Goal: Task Accomplishment & Management: Manage account settings

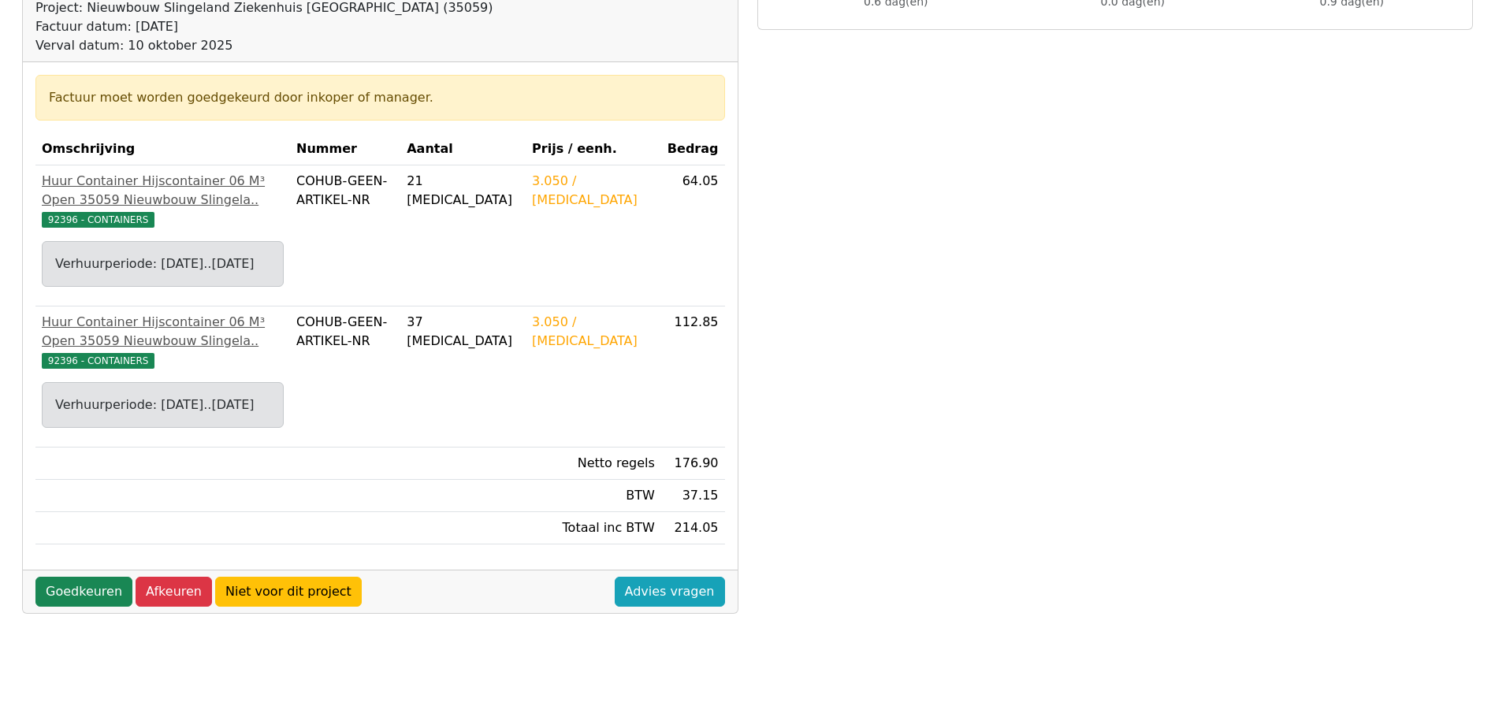
scroll to position [315, 0]
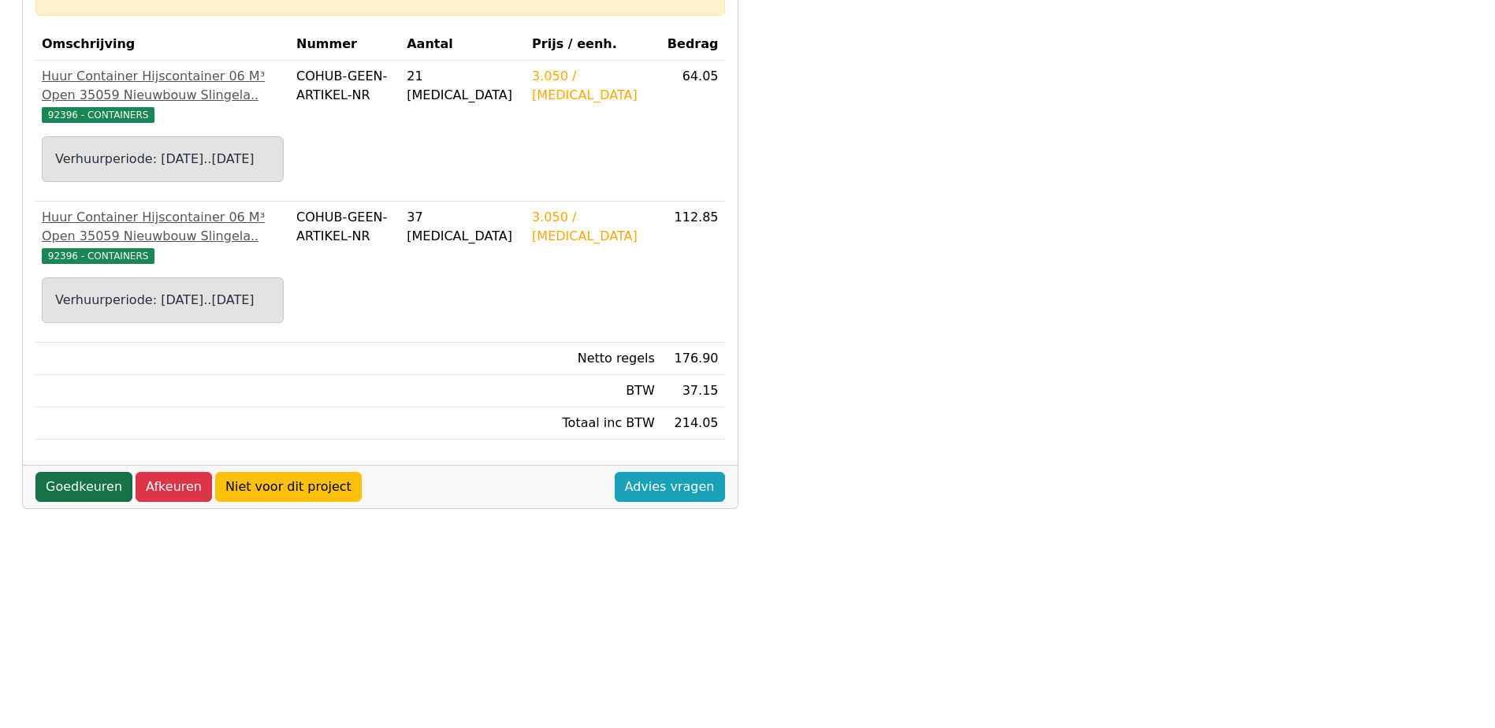
click at [72, 500] on link "Goedkeuren" at bounding box center [83, 487] width 97 height 30
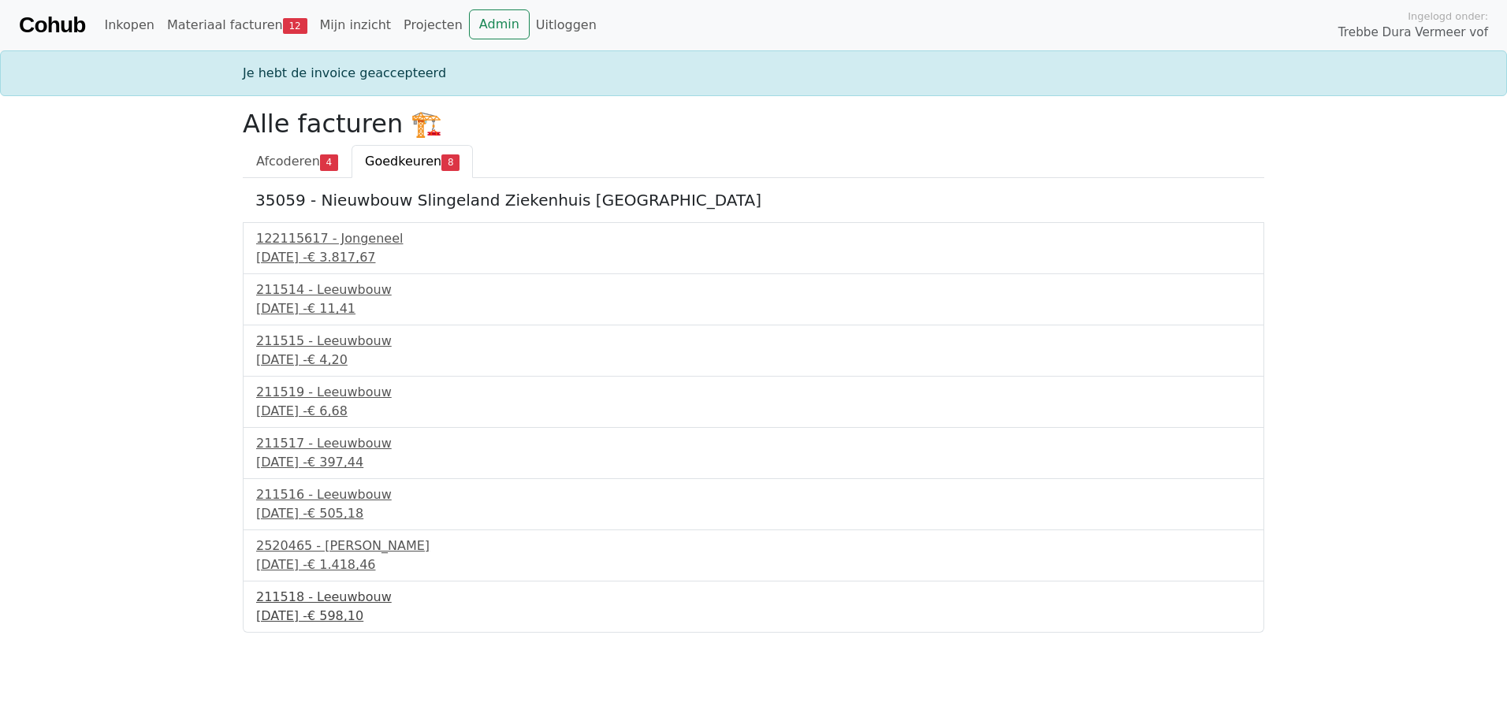
click at [302, 611] on div "10 september 2025 - € 598,10" at bounding box center [753, 616] width 994 height 19
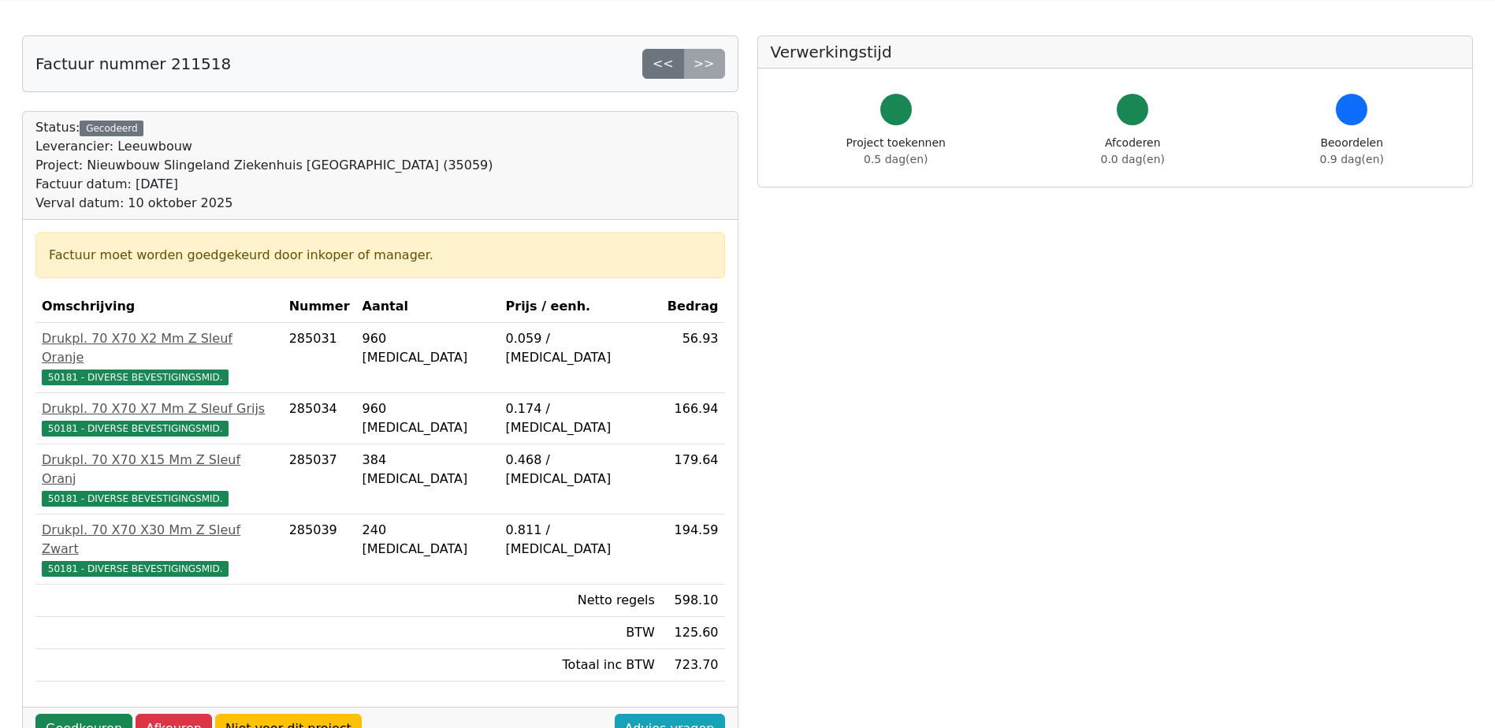
scroll to position [79, 0]
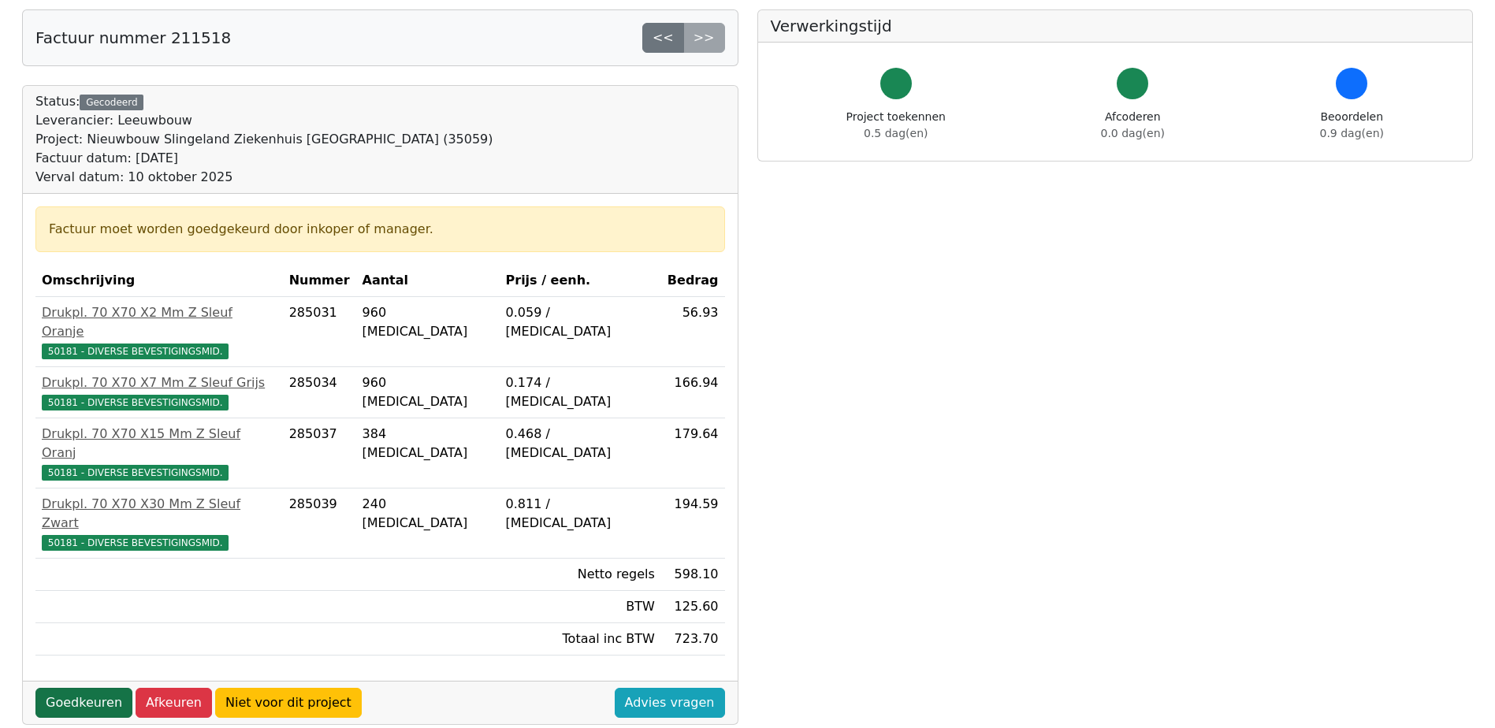
click at [58, 688] on link "Goedkeuren" at bounding box center [83, 703] width 97 height 30
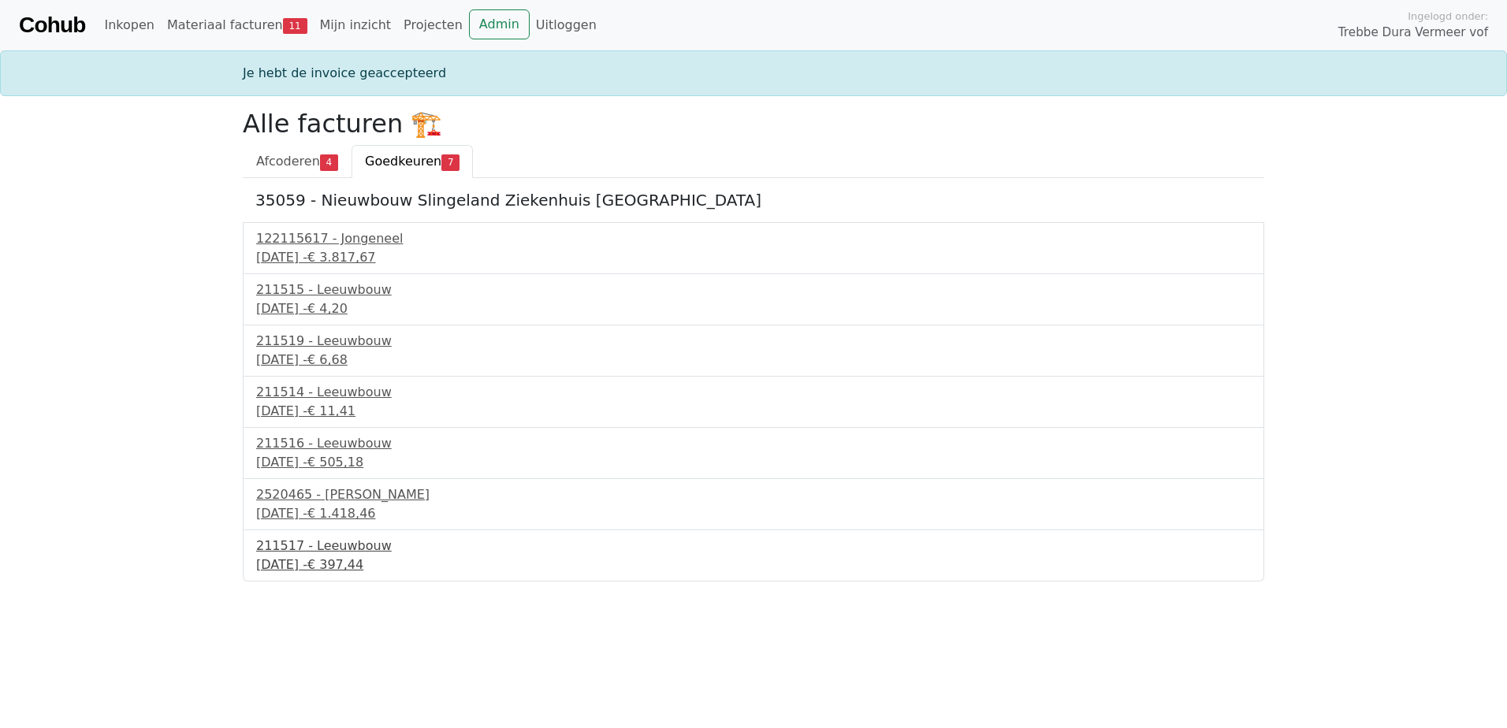
click at [332, 549] on div "211517 - Leeuwbouw" at bounding box center [753, 546] width 994 height 19
click at [347, 500] on div "2520465 - Van Dalen" at bounding box center [753, 494] width 994 height 19
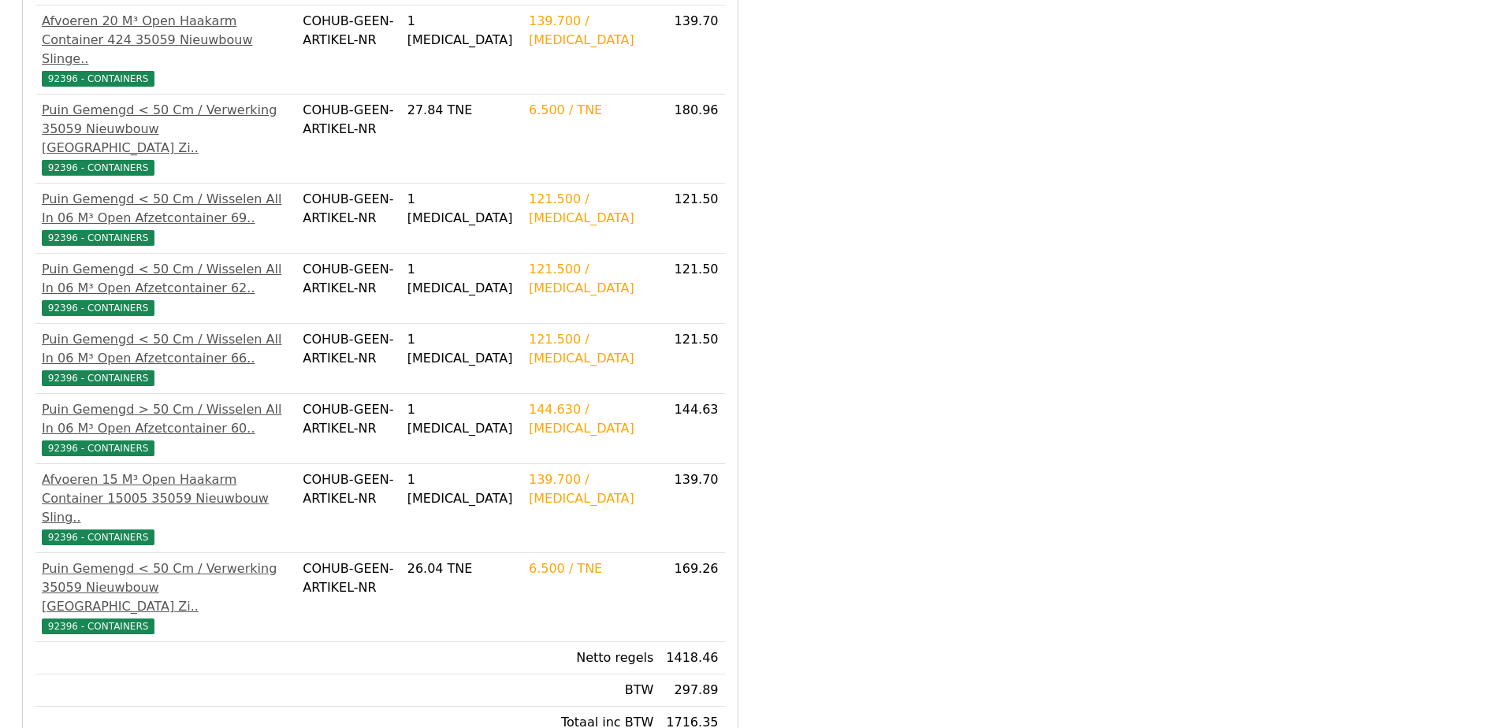
scroll to position [572, 0]
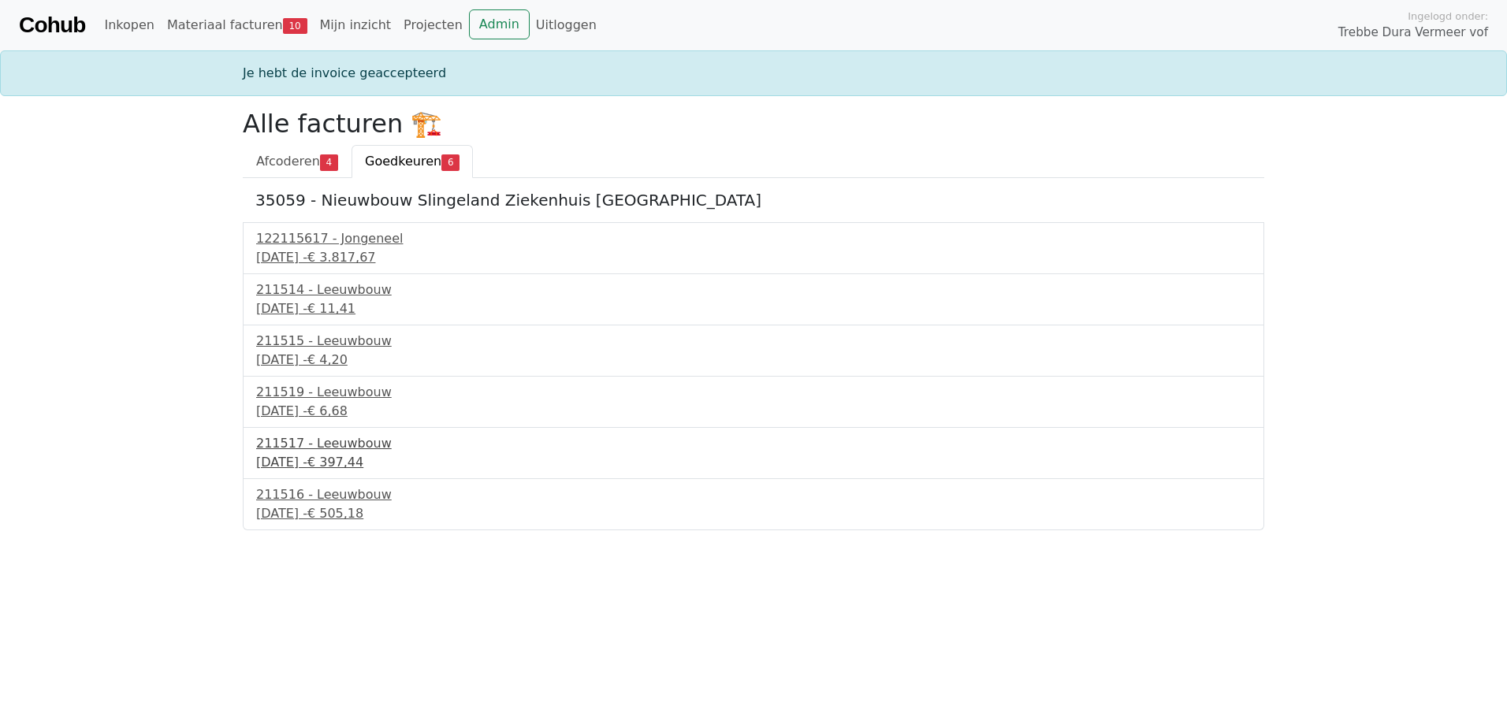
click at [325, 444] on div "211517 - Leeuwbouw" at bounding box center [753, 443] width 994 height 19
click at [342, 510] on div "10 september 2025 - € 505,18" at bounding box center [753, 513] width 994 height 19
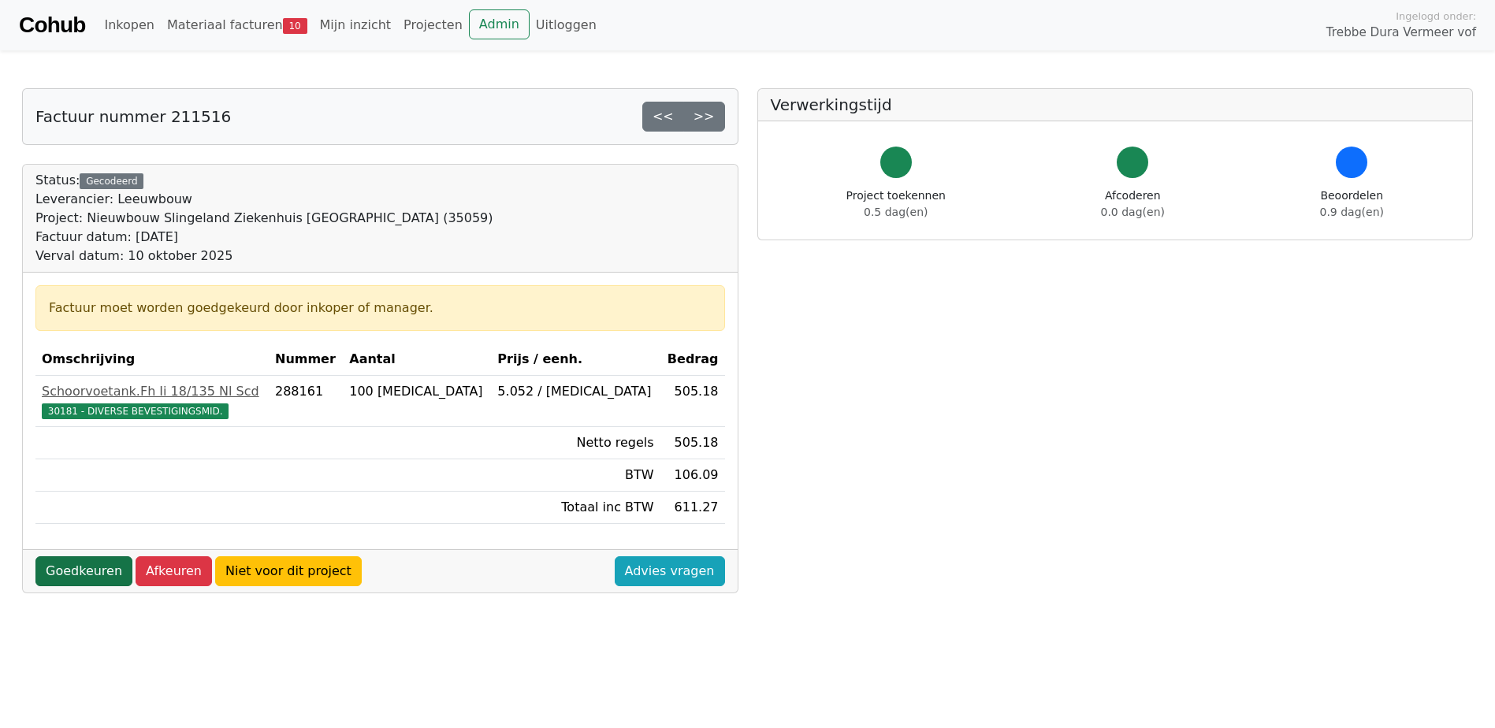
click at [72, 576] on link "Goedkeuren" at bounding box center [83, 571] width 97 height 30
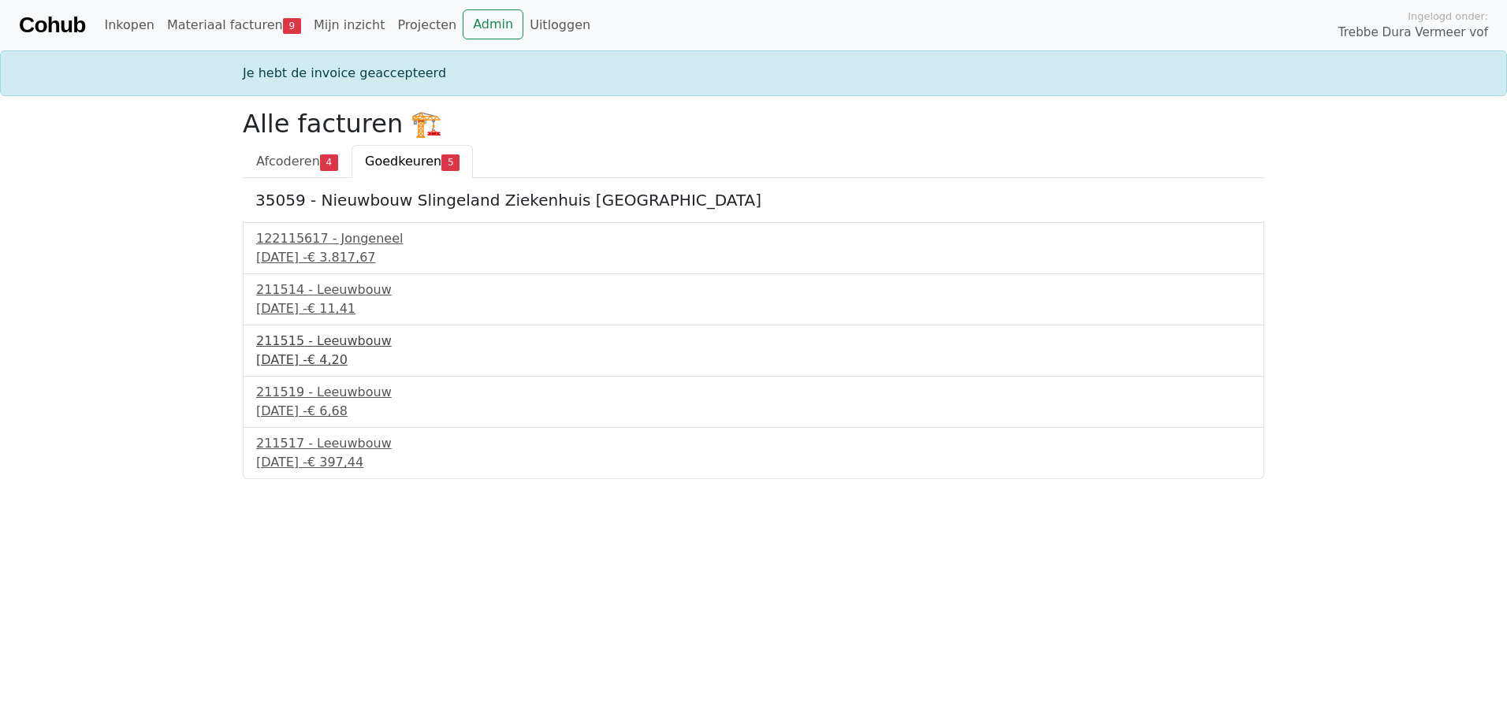
click at [295, 355] on div "10 september 2025 - € 4,20" at bounding box center [753, 360] width 994 height 19
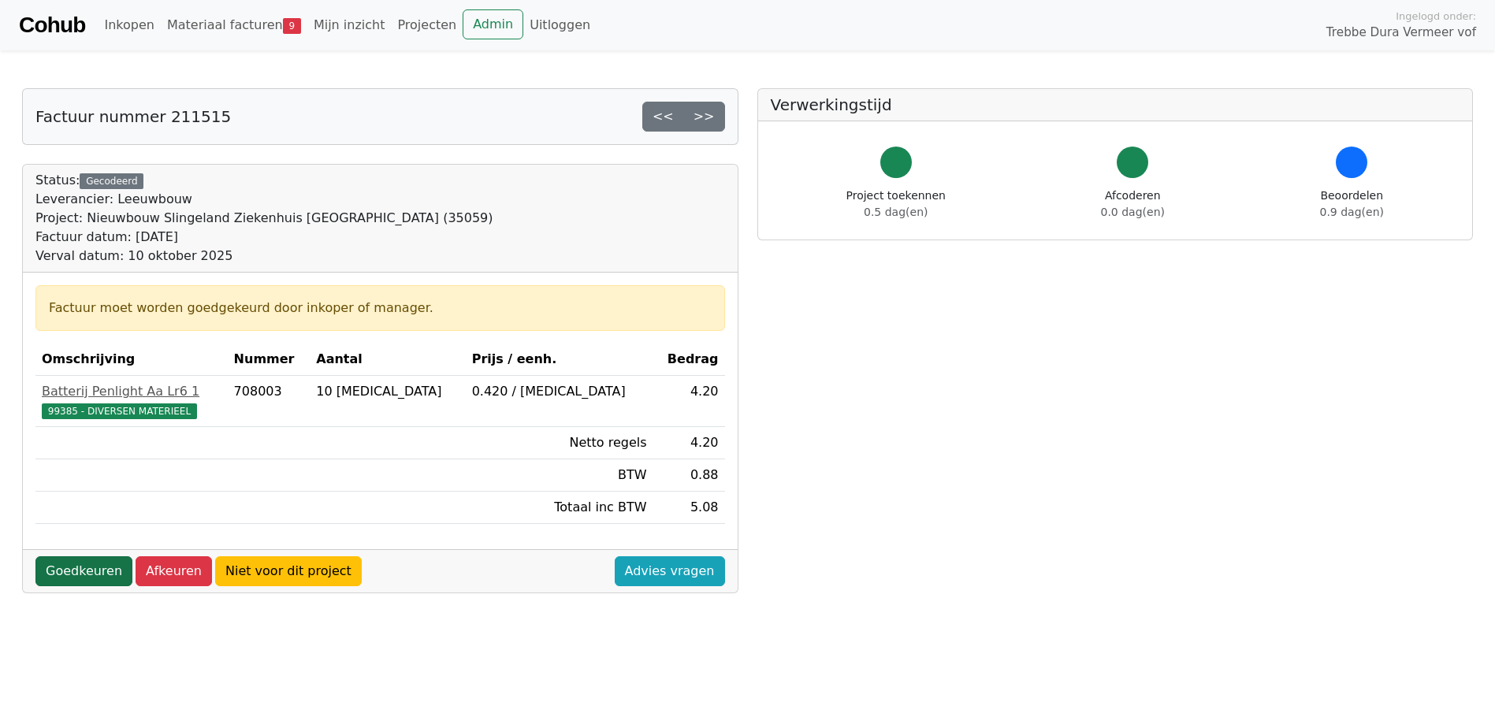
click at [73, 568] on link "Goedkeuren" at bounding box center [83, 571] width 97 height 30
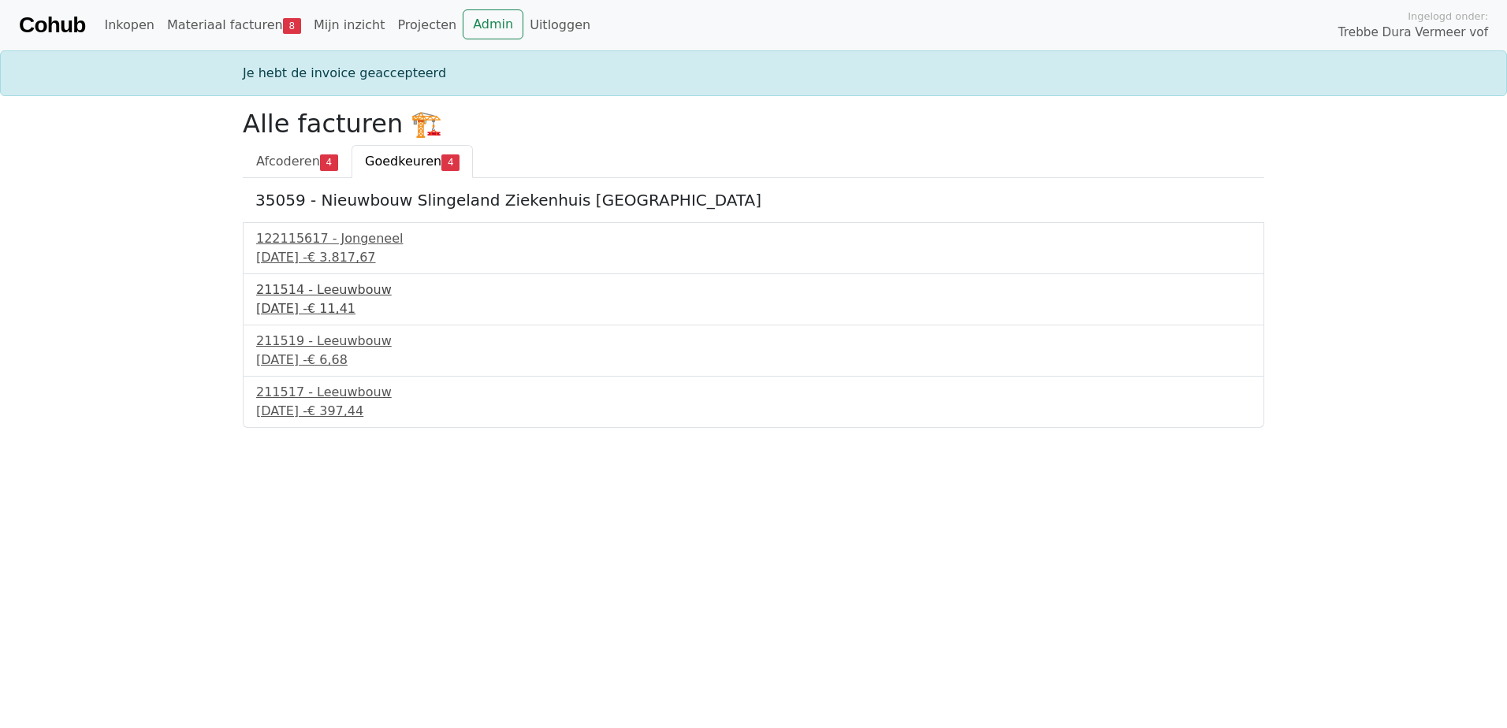
click at [344, 296] on div "211514 - Leeuwbouw" at bounding box center [753, 289] width 994 height 19
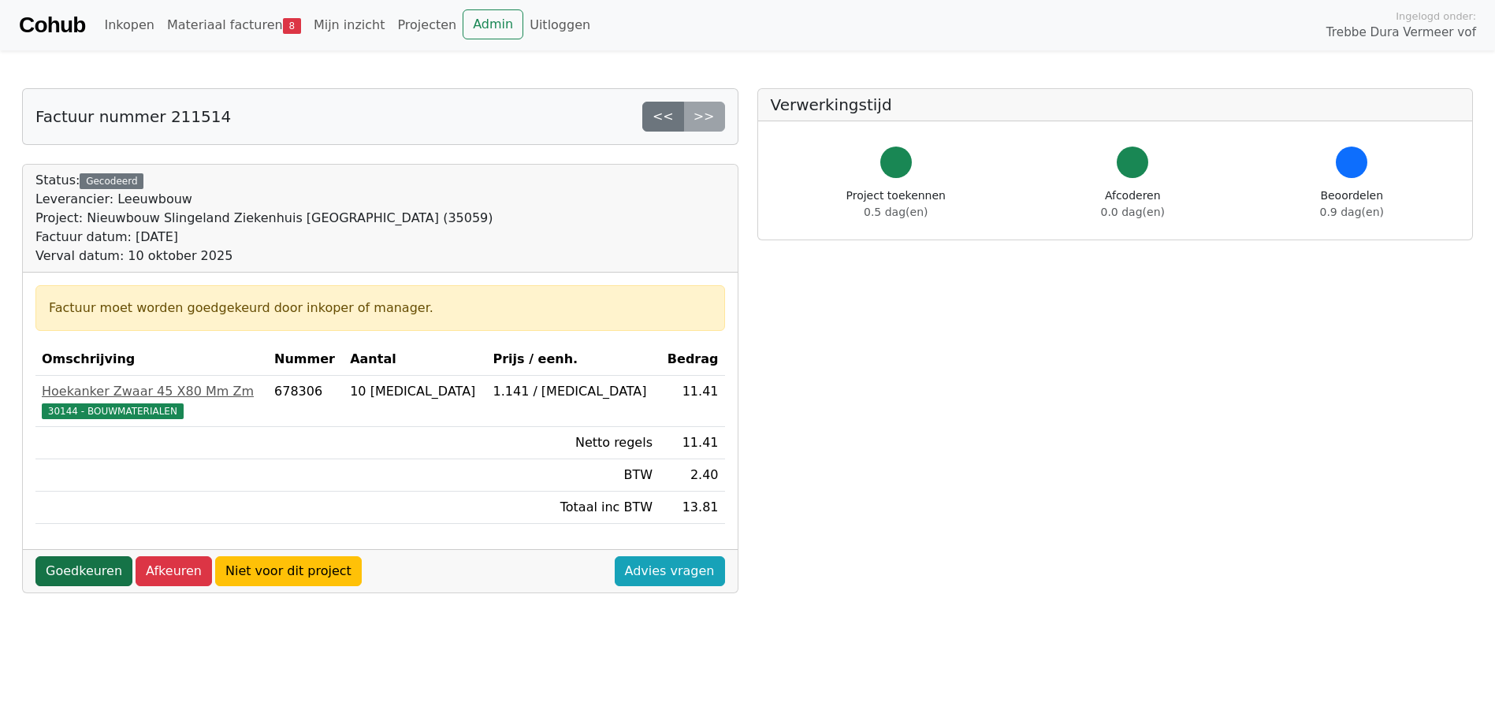
click at [76, 574] on link "Goedkeuren" at bounding box center [83, 571] width 97 height 30
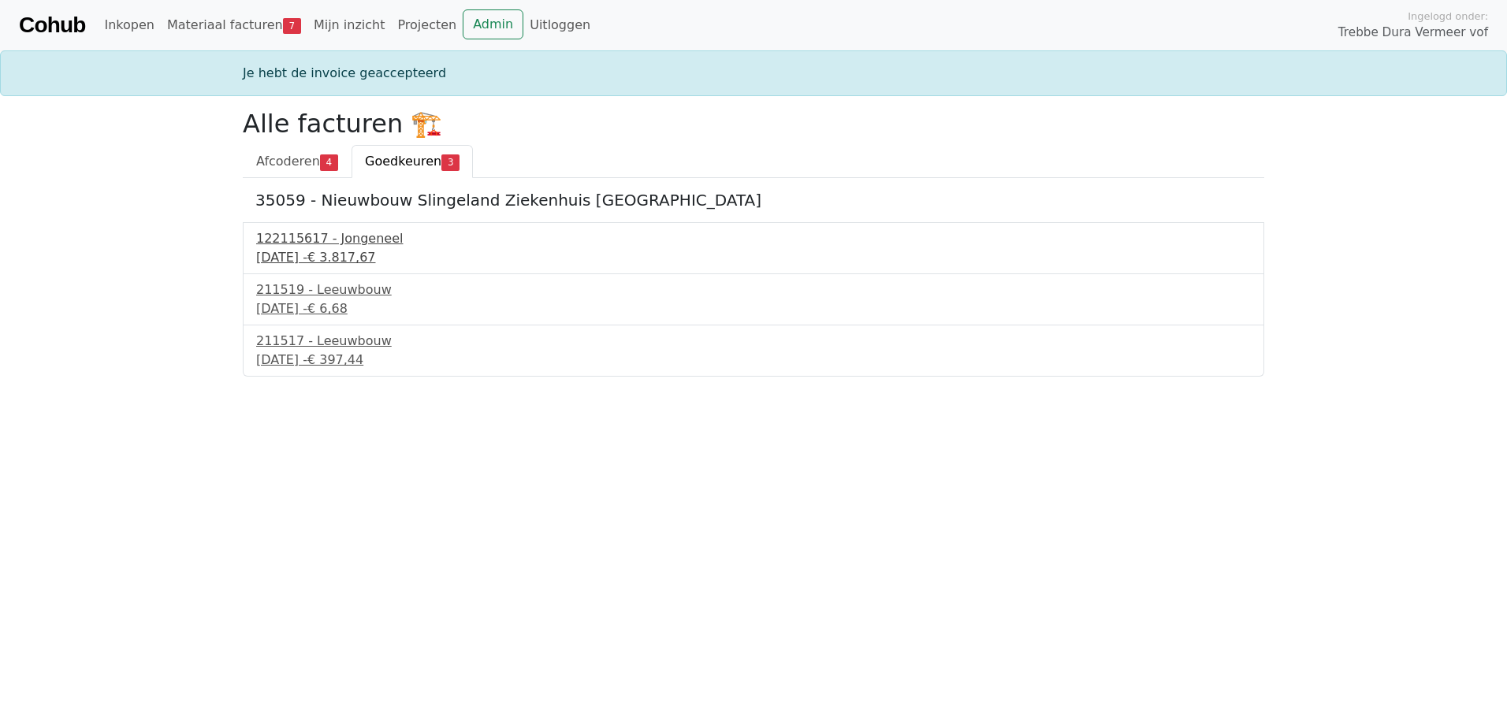
click at [340, 247] on div "122115617 - Jongeneel" at bounding box center [753, 238] width 994 height 19
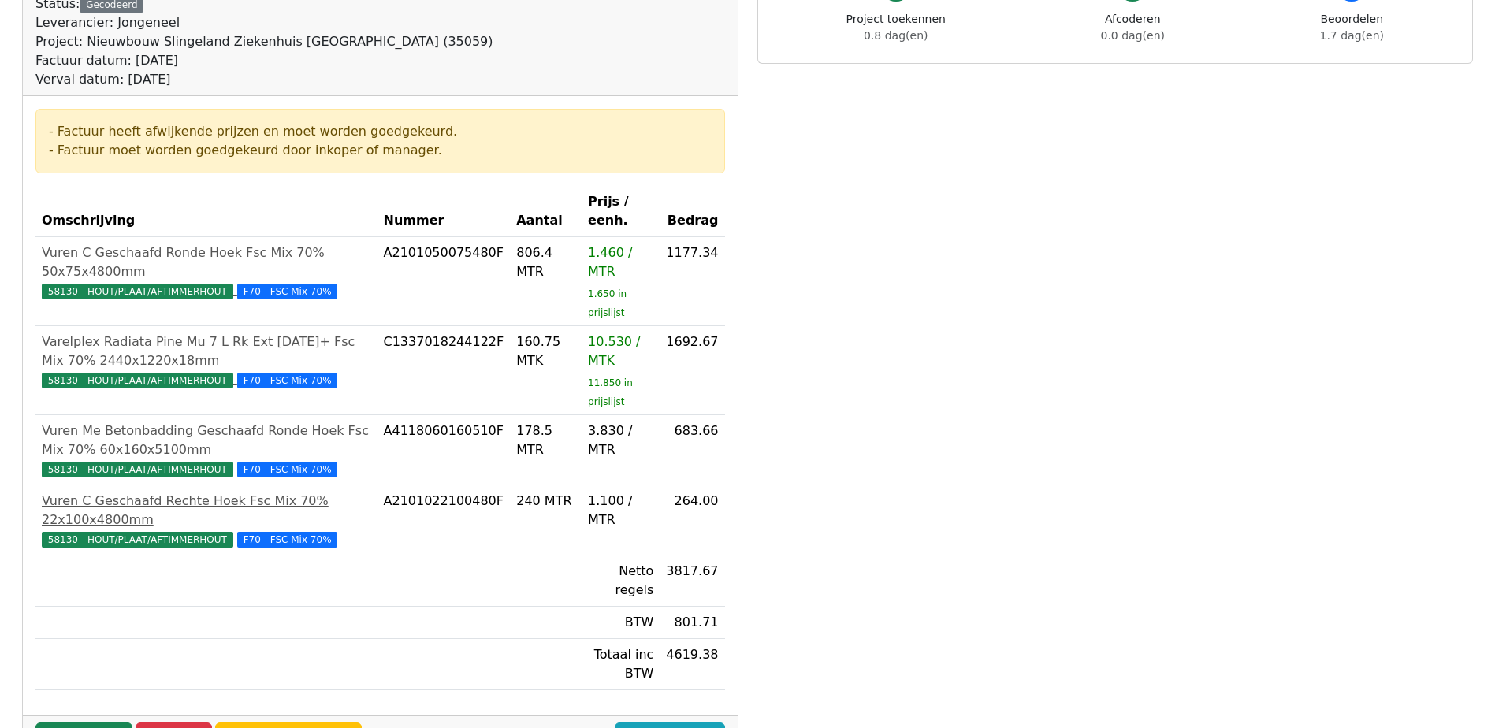
scroll to position [236, 0]
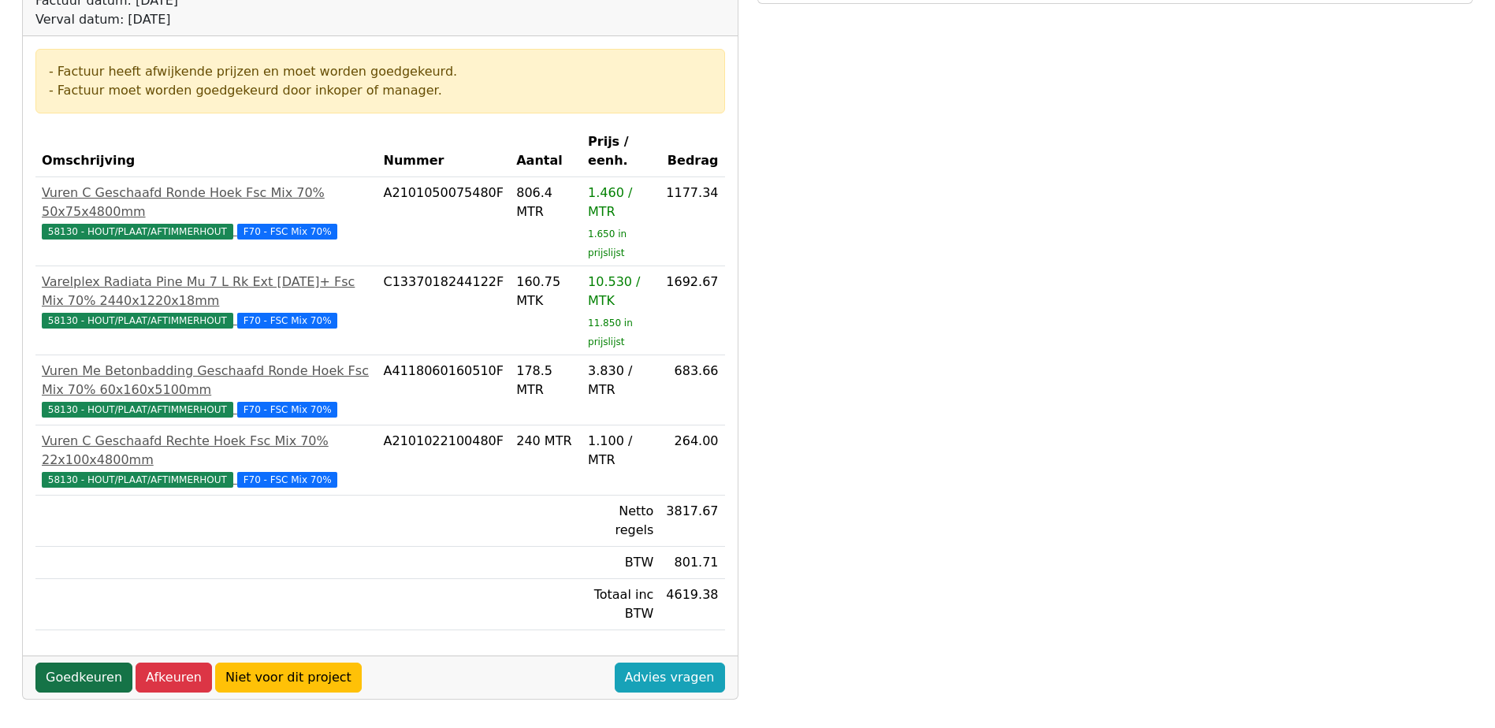
click at [88, 663] on link "Goedkeuren" at bounding box center [83, 678] width 97 height 30
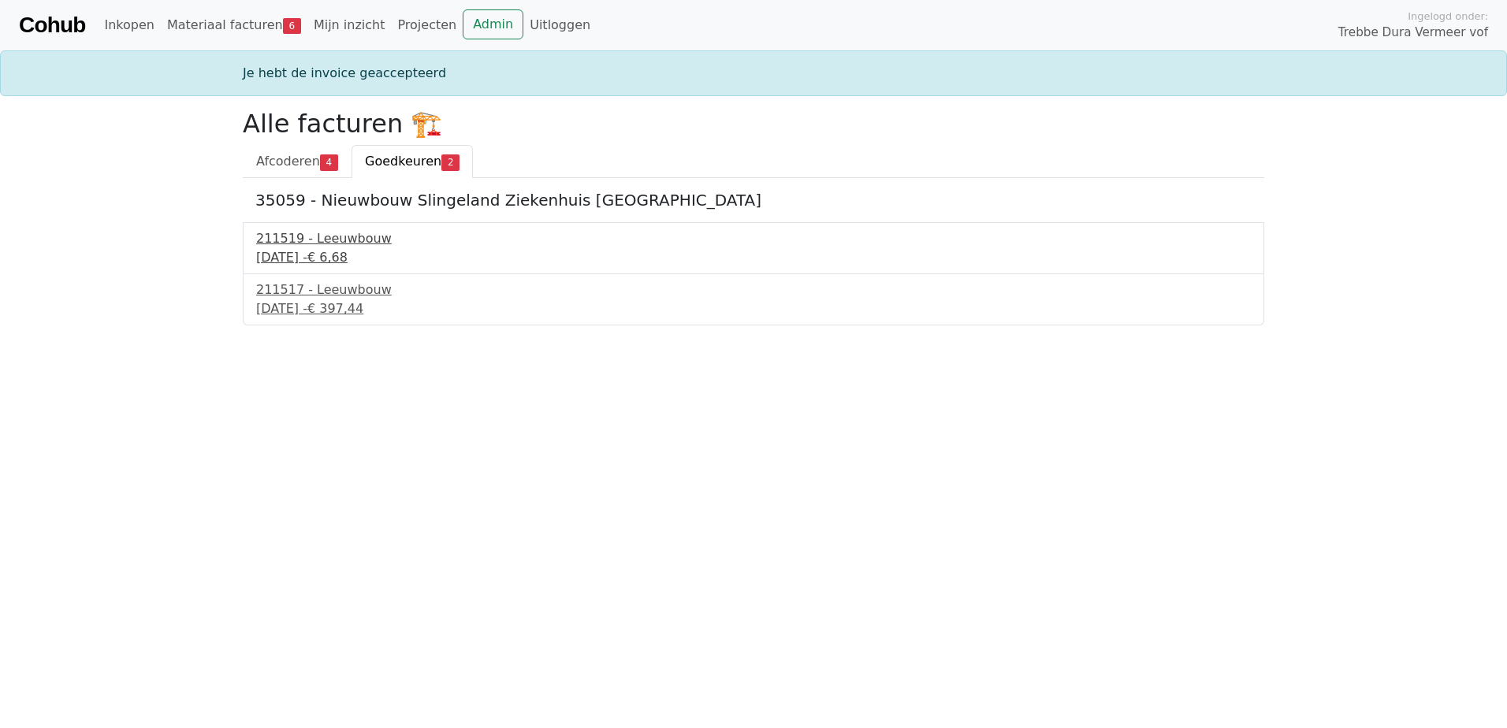
click at [348, 258] on div "[DATE] - € 6,68" at bounding box center [753, 257] width 994 height 19
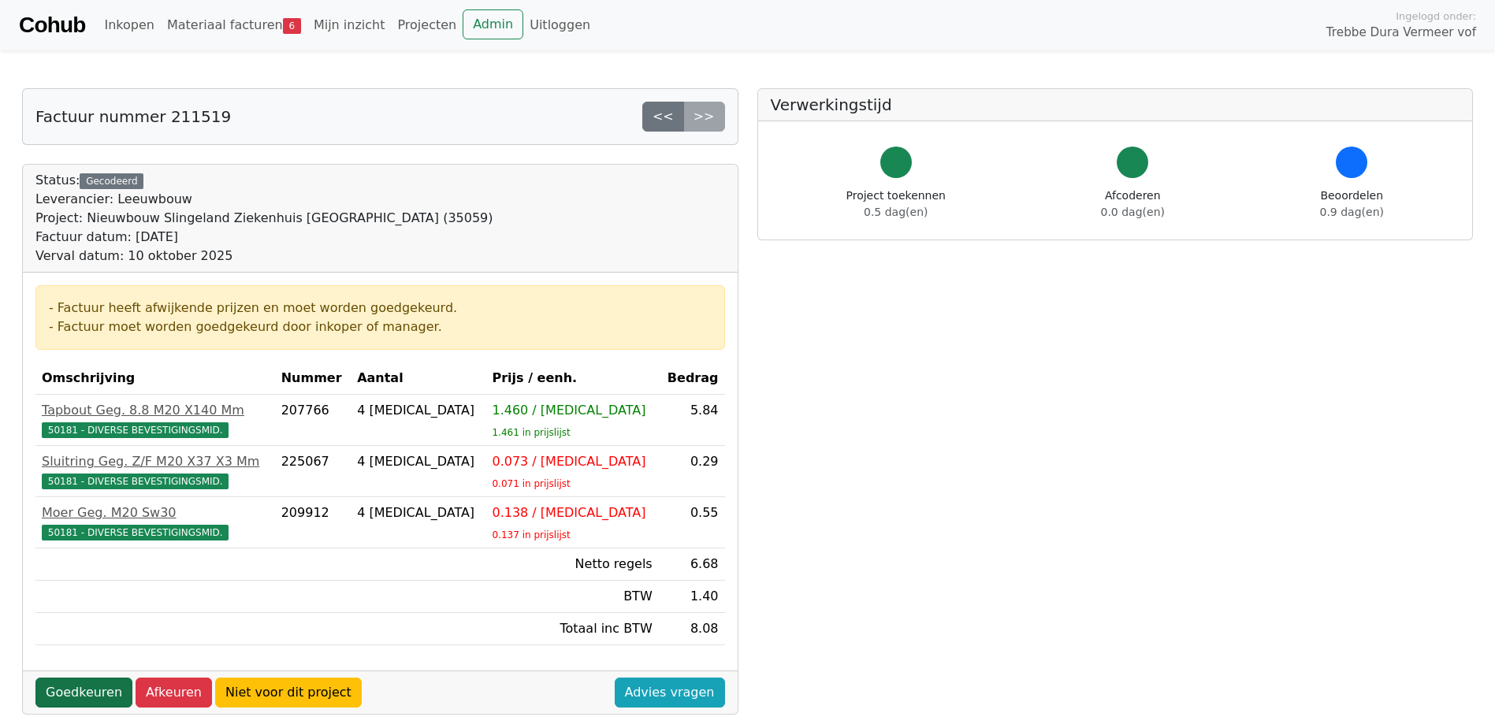
click at [92, 688] on link "Goedkeuren" at bounding box center [83, 693] width 97 height 30
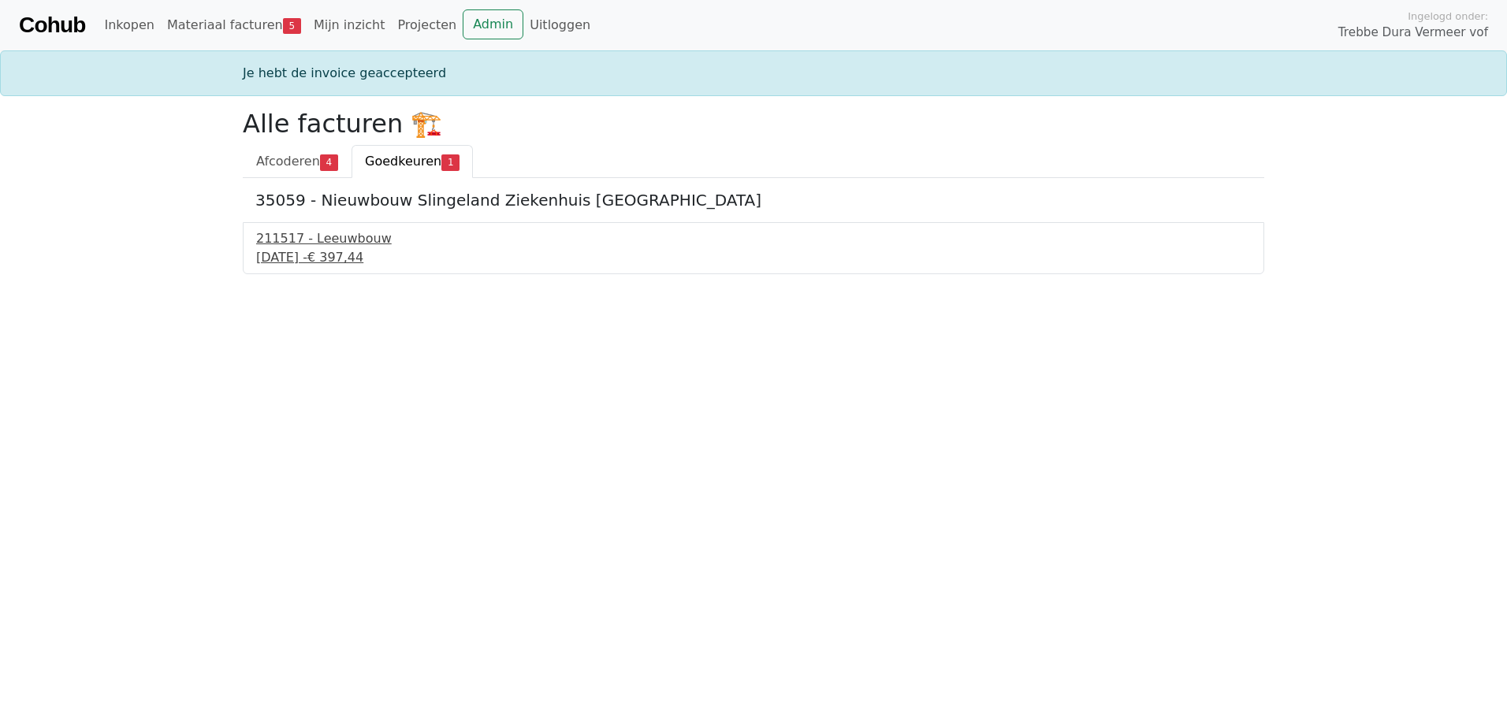
click at [347, 242] on div "211517 - Leeuwbouw" at bounding box center [753, 238] width 994 height 19
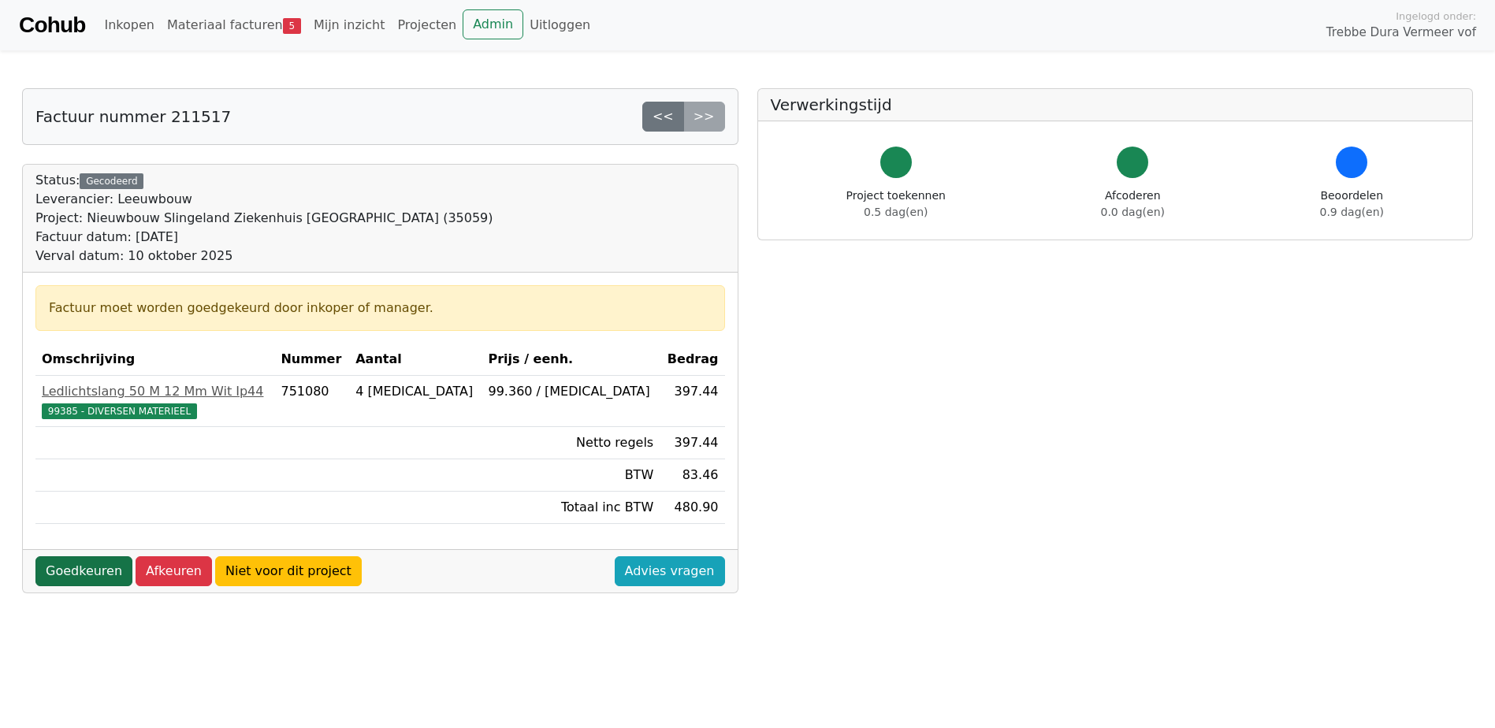
click at [76, 560] on link "Goedkeuren" at bounding box center [83, 571] width 97 height 30
